Goal: Find specific page/section: Find specific page/section

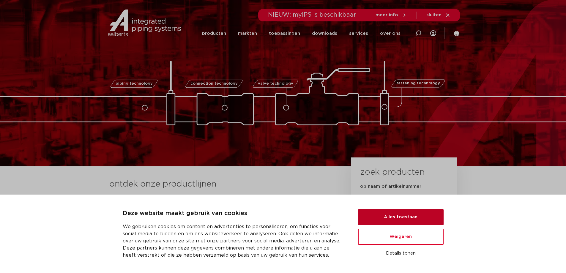
click at [382, 213] on button "Alles toestaan" at bounding box center [401, 217] width 86 height 16
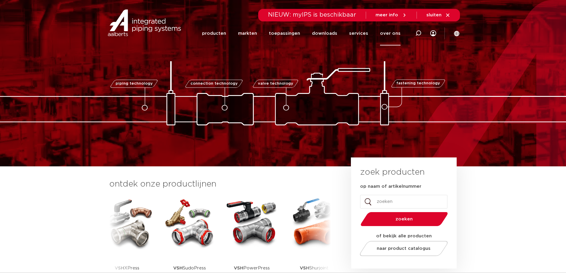
click at [392, 31] on link "over ons" at bounding box center [390, 33] width 20 height 24
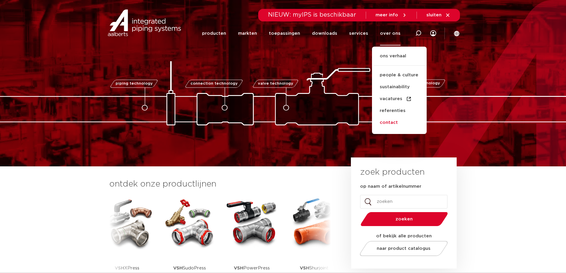
click at [389, 123] on link "contact" at bounding box center [399, 123] width 55 height 12
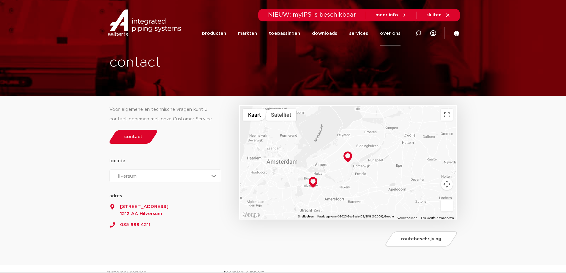
click at [346, 156] on img at bounding box center [347, 156] width 9 height 11
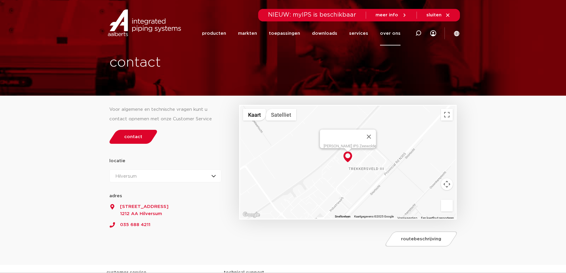
click at [448, 14] on icon at bounding box center [447, 14] width 5 height 5
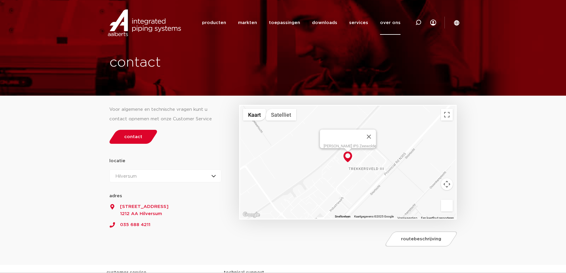
click at [391, 22] on link "over ons" at bounding box center [390, 23] width 20 height 24
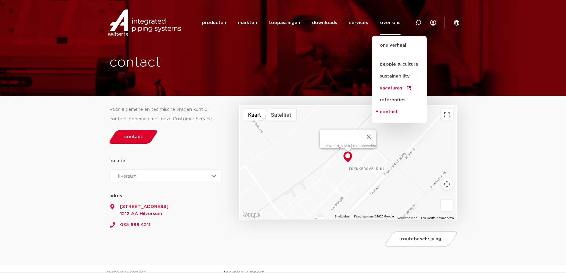
click at [390, 87] on link "vacatures" at bounding box center [399, 88] width 55 height 12
